Goal: Task Accomplishment & Management: Use online tool/utility

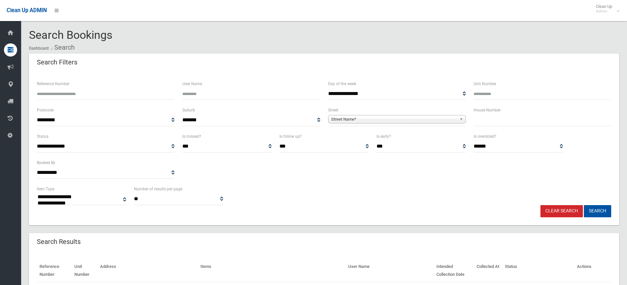
select select
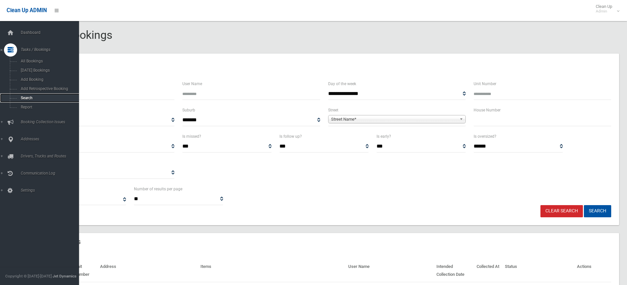
click at [32, 97] on span "Search" at bounding box center [49, 98] width 60 height 5
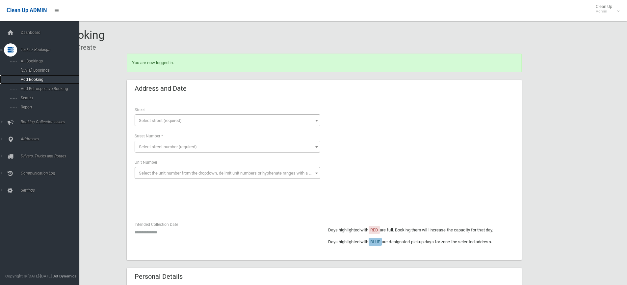
click at [55, 79] on span "Add Booking" at bounding box center [49, 79] width 60 height 5
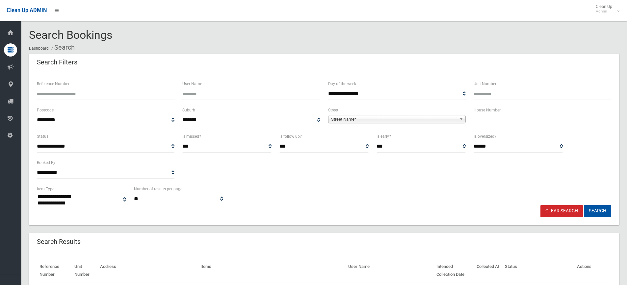
select select
click at [524, 120] on input "text" at bounding box center [542, 120] width 138 height 12
type input "**"
click at [404, 112] on div "**********" at bounding box center [397, 116] width 138 height 20
click at [405, 118] on span "Street Name*" at bounding box center [394, 119] width 126 height 8
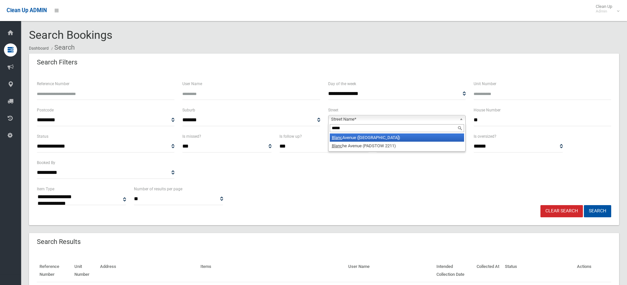
type input "*****"
click at [389, 136] on li "Blanc Avenue (EAST HILLS 2213)" at bounding box center [397, 138] width 134 height 8
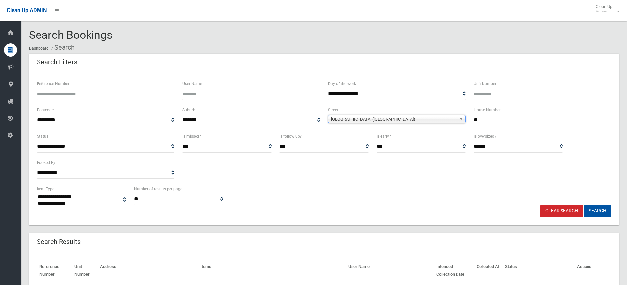
click at [598, 212] on button "Search" at bounding box center [597, 211] width 27 height 12
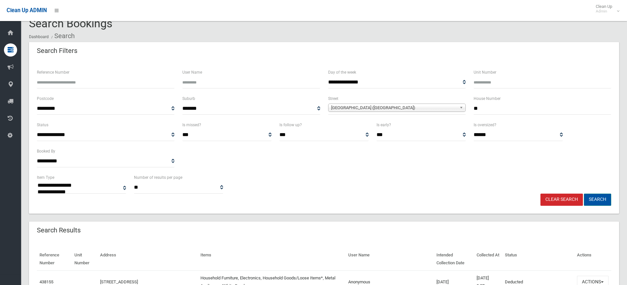
scroll to position [99, 0]
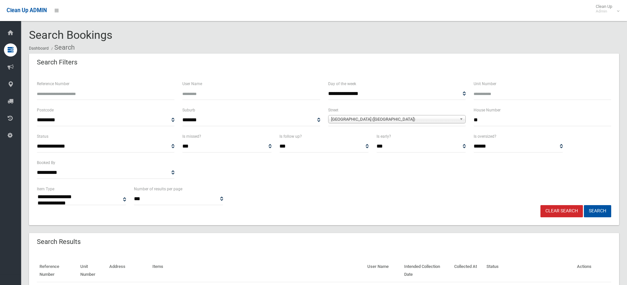
select select
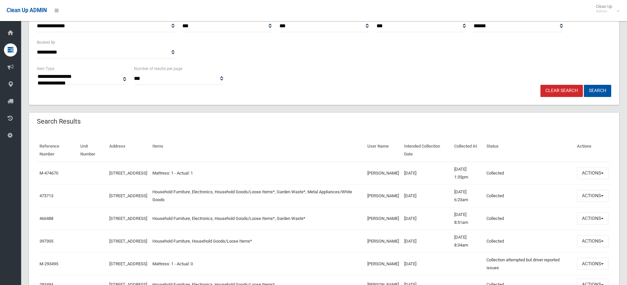
scroll to position [132, 0]
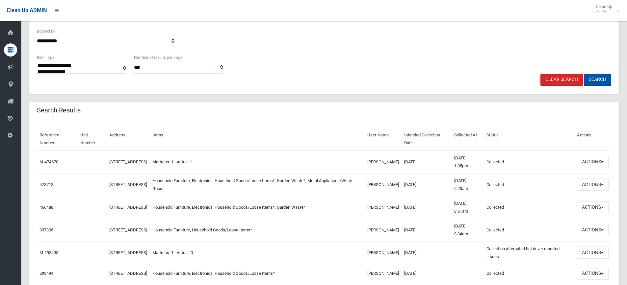
drag, startPoint x: 425, startPoint y: 214, endPoint x: 404, endPoint y: 171, distance: 48.4
click at [404, 171] on tbody "M-474670 11 Blanc Avenue, EAST HILLS NSW 2213 Mattress: 1 - Actual: 1 Kirk Harr…" at bounding box center [324, 217] width 574 height 133
click at [428, 173] on td "24/07/2025" at bounding box center [426, 162] width 50 height 23
